Goal: Information Seeking & Learning: Learn about a topic

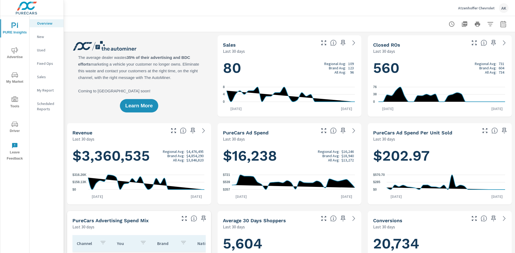
scroll to position [0, 0]
click at [15, 76] on icon "nav menu" at bounding box center [14, 76] width 3 height 0
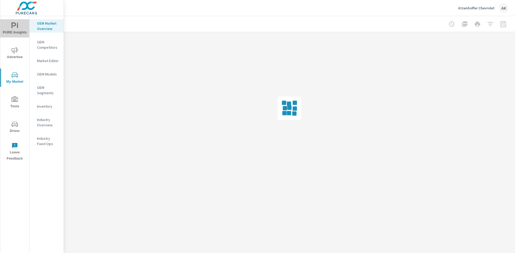
click at [21, 32] on span "PURE Insights" at bounding box center [15, 29] width 26 height 13
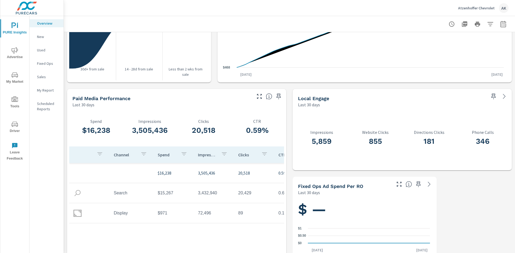
scroll to position [658, 0]
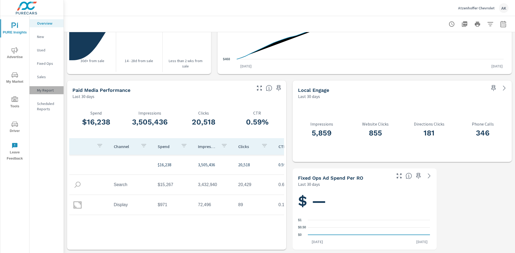
click at [45, 91] on p "My Report" at bounding box center [48, 90] width 22 height 5
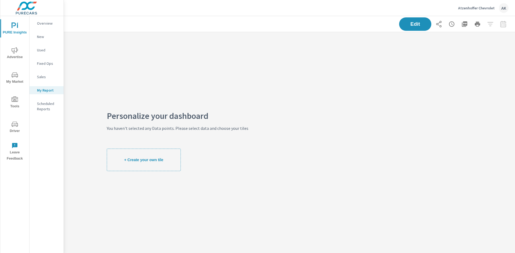
click at [41, 27] on div "Overview" at bounding box center [46, 23] width 34 height 8
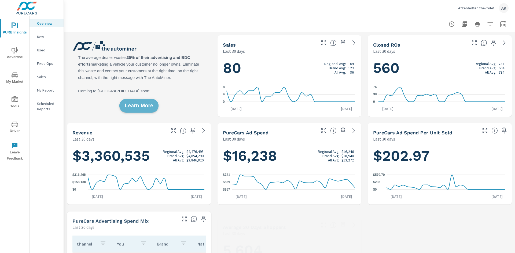
click at [144, 109] on span "Learn More" at bounding box center [139, 105] width 28 height 5
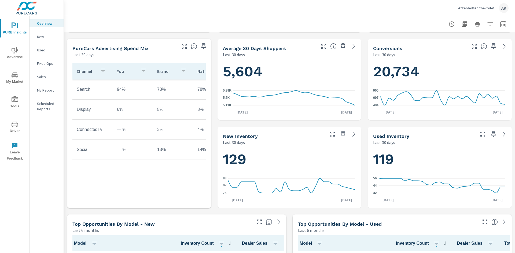
scroll to position [250, 0]
